Goal: Connect with others: Connect with others

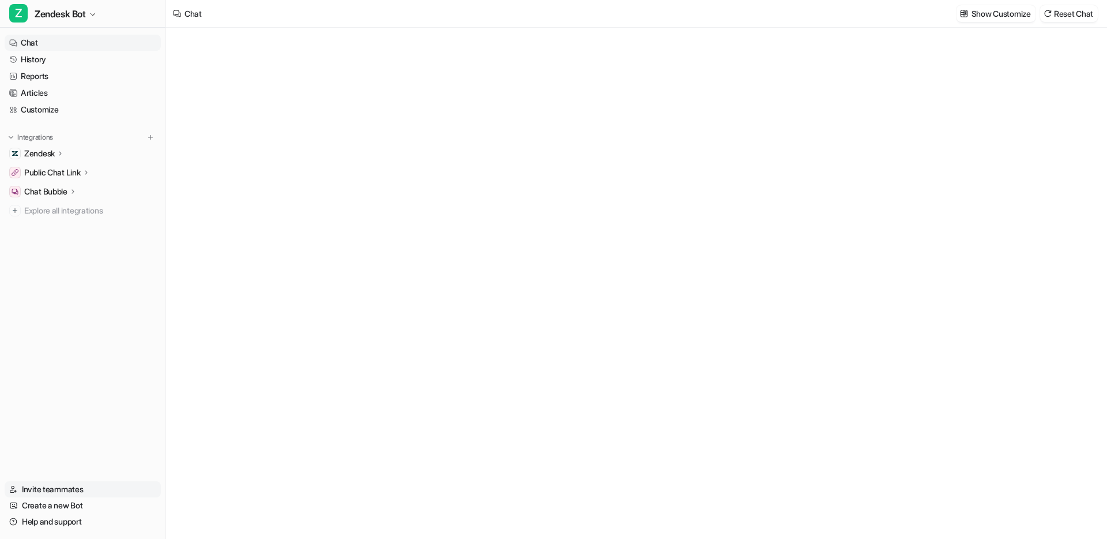
click at [56, 490] on link "Invite teammates" at bounding box center [83, 489] width 156 height 16
